Goal: Navigation & Orientation: Go to known website

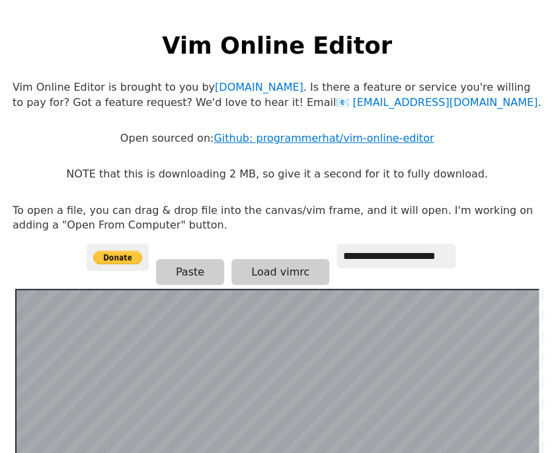
click at [344, 133] on link "Github: programmerhat/vim-online-editor" at bounding box center [324, 138] width 220 height 13
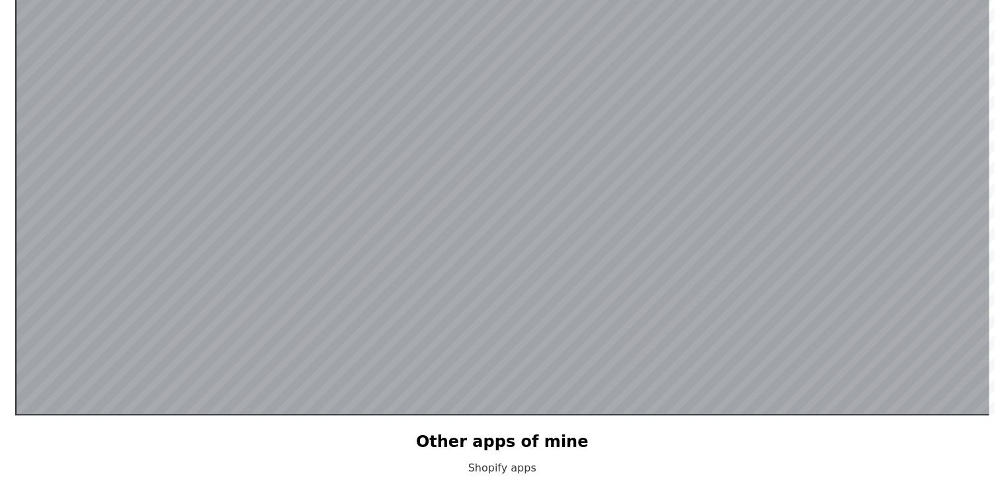
scroll to position [257, 0]
